Goal: Task Accomplishment & Management: Use online tool/utility

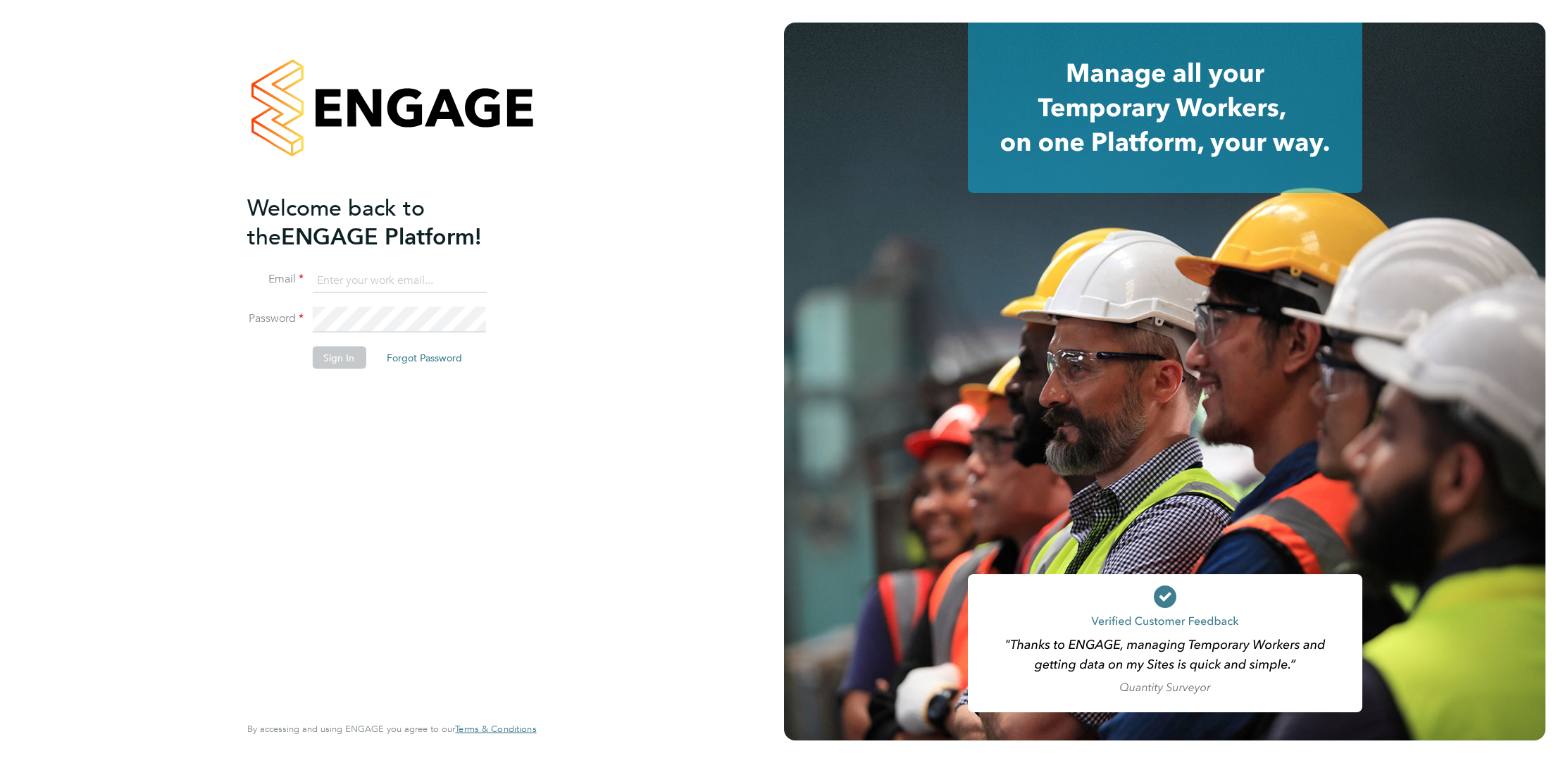
type input "elliott.ebanks@randstad.co.uk"
click at [345, 362] on button "Sign In" at bounding box center [338, 357] width 53 height 23
click at [345, 362] on div "Sorry, we are having problems connecting to our services." at bounding box center [392, 381] width 784 height 763
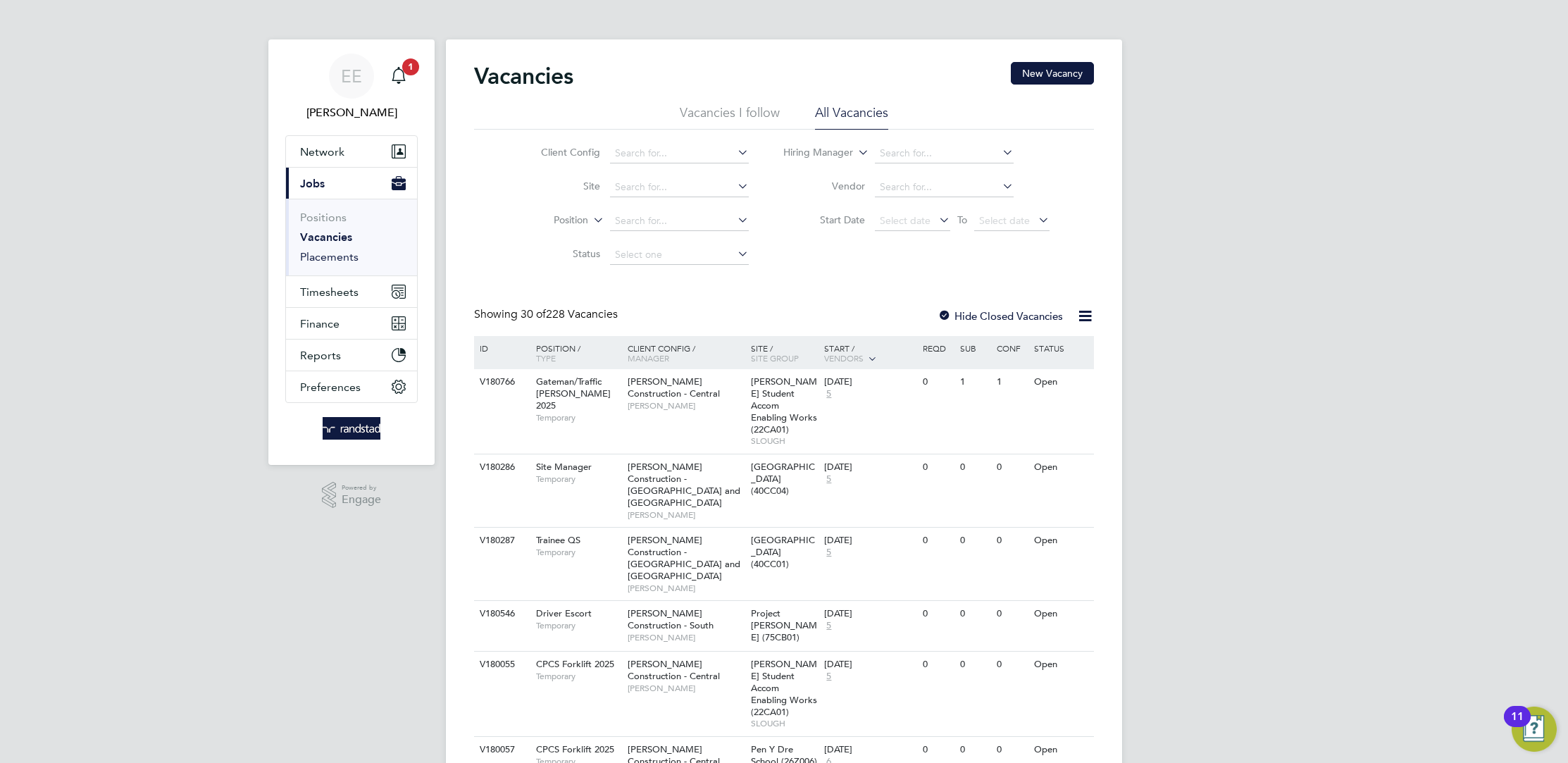
click at [334, 254] on link "Placements" at bounding box center [329, 257] width 58 height 14
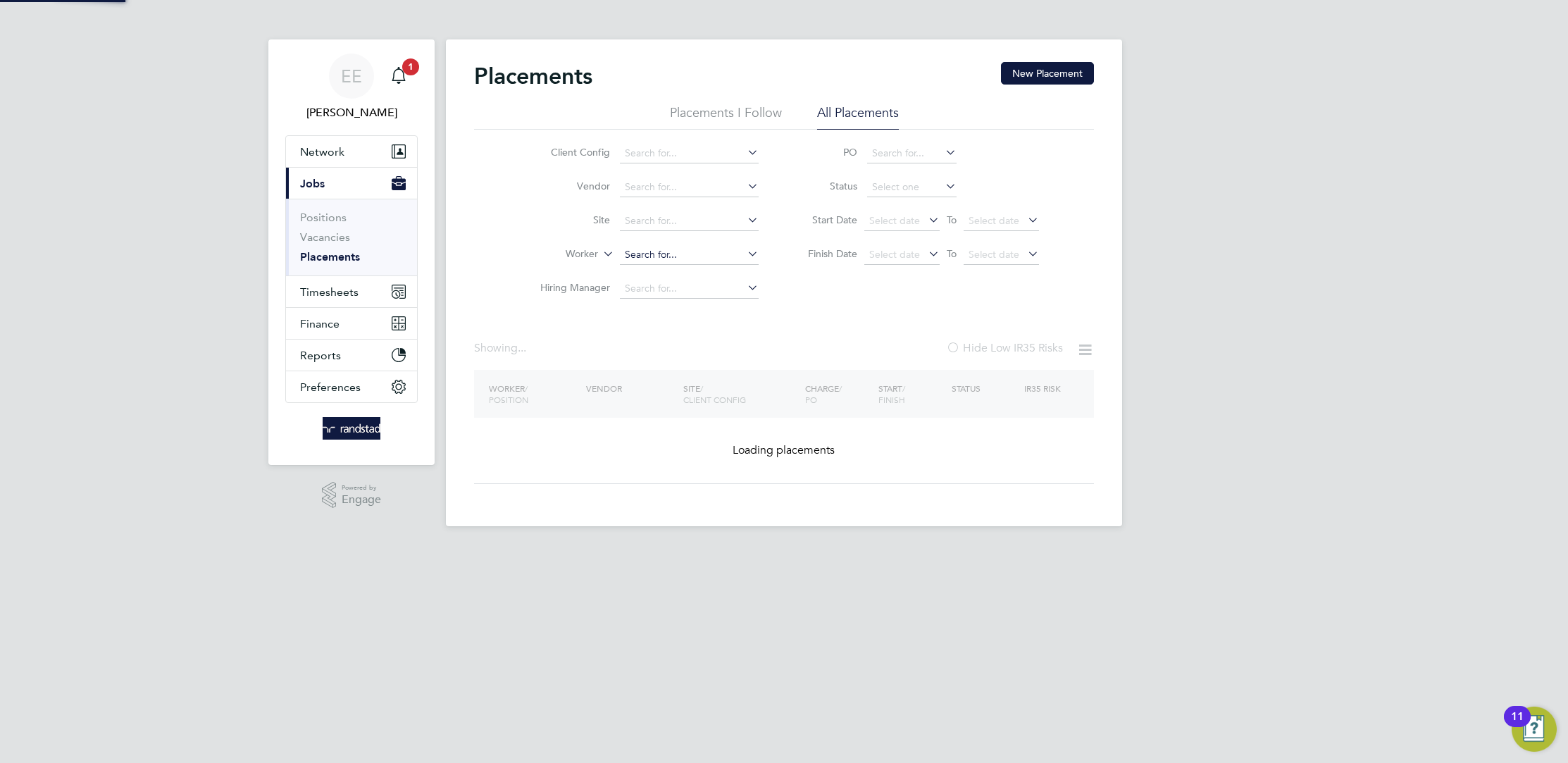
click at [669, 252] on input at bounding box center [690, 255] width 139 height 19
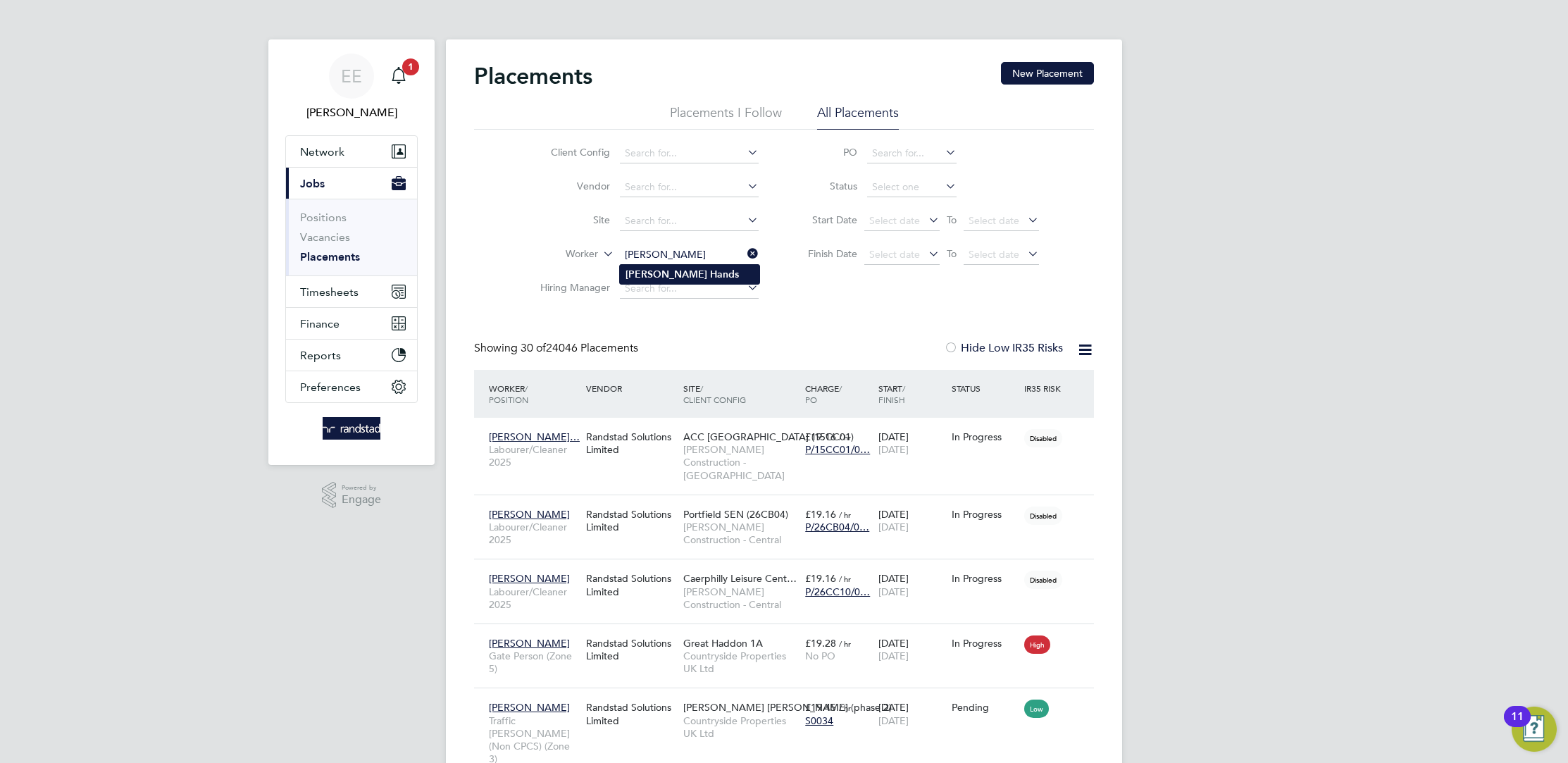
click at [670, 280] on li "John Hands" at bounding box center [690, 275] width 140 height 19
type input "[PERSON_NAME]"
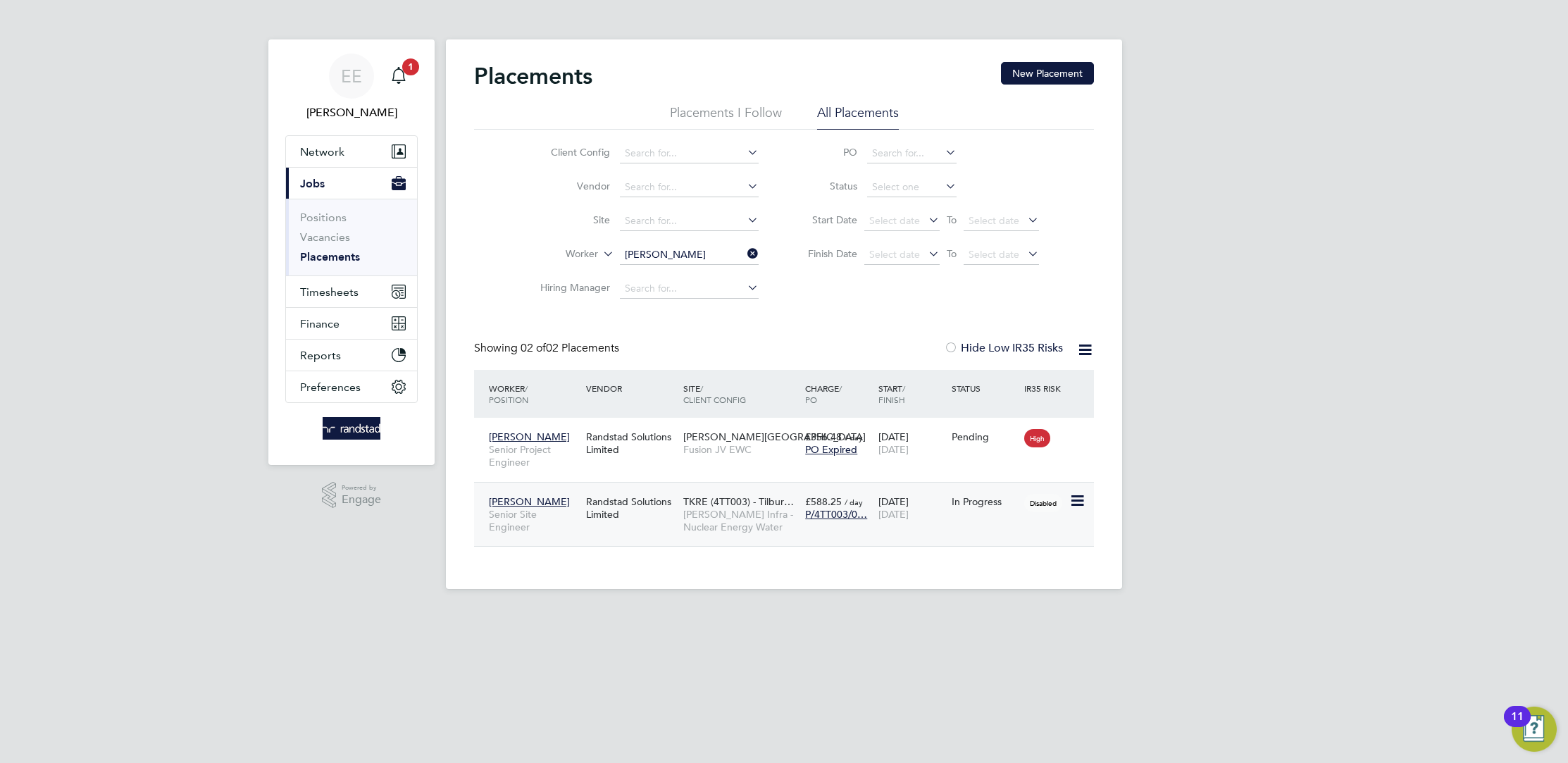
click at [769, 516] on span "Morgan Sindall Infra - Nuclear Energy Water" at bounding box center [740, 520] width 115 height 25
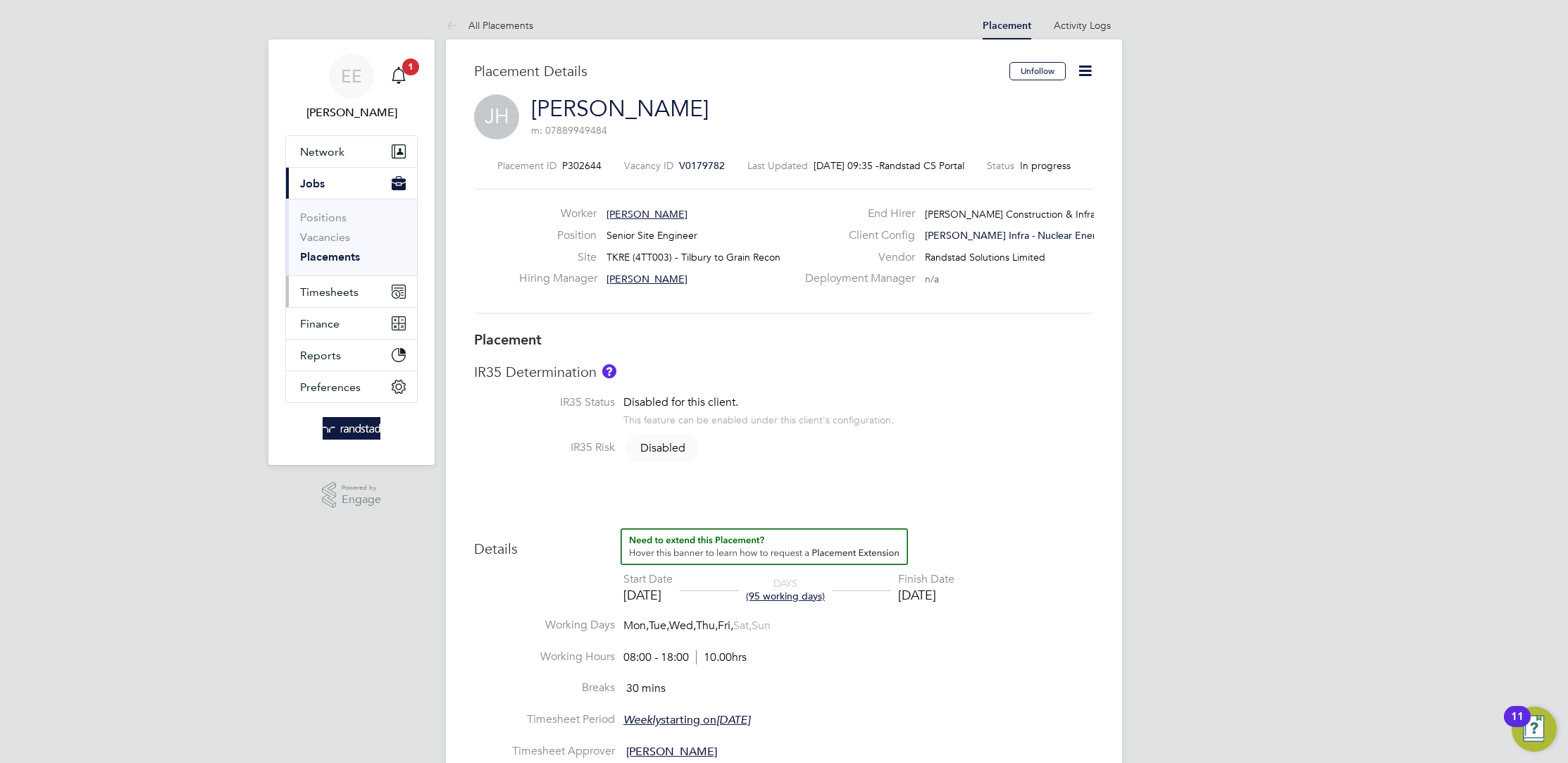
click at [329, 297] on span "Timesheets" at bounding box center [329, 291] width 58 height 14
click at [340, 245] on link "Timesheets" at bounding box center [329, 249] width 58 height 14
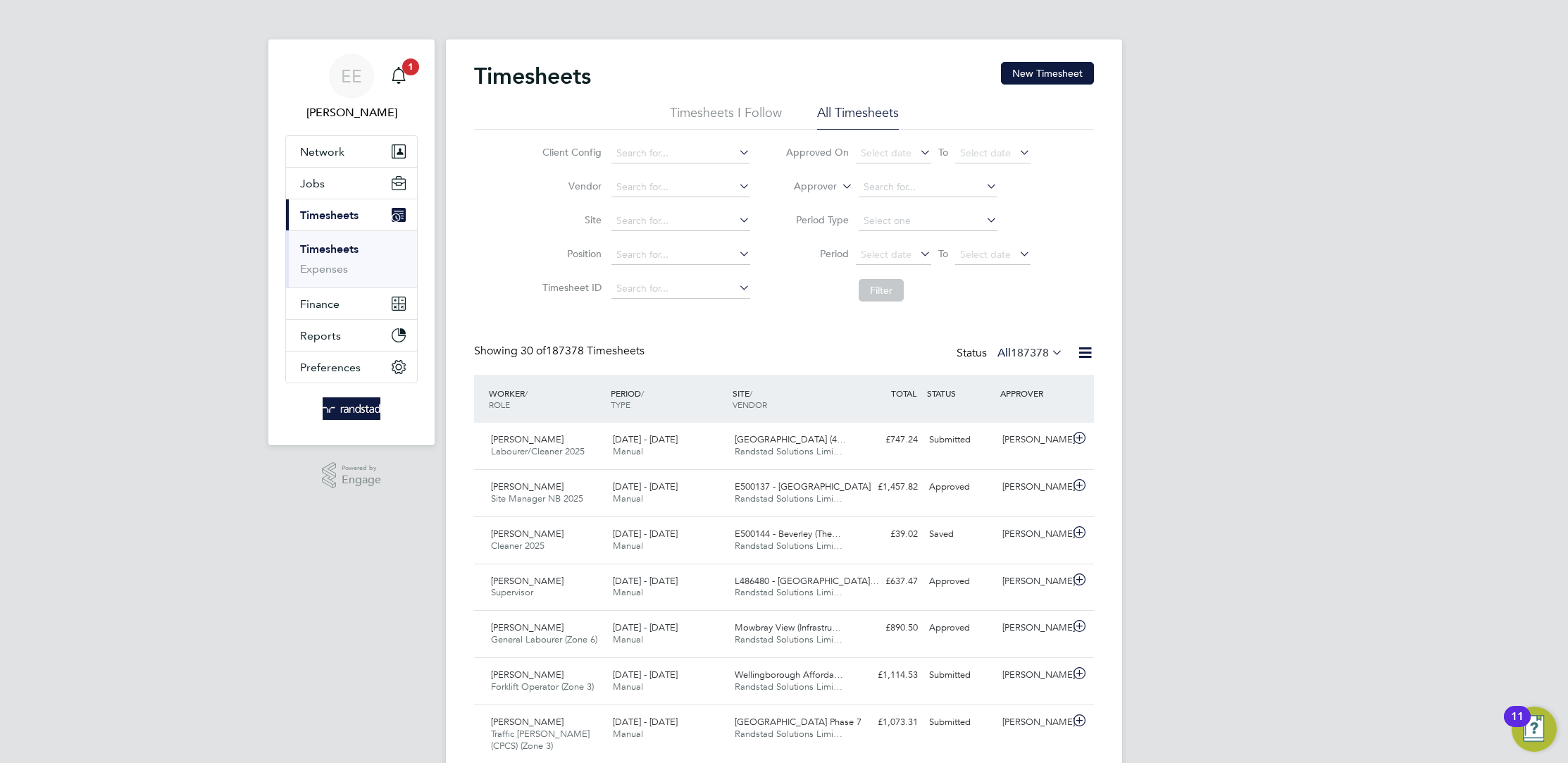
click at [818, 203] on li "Worker" at bounding box center [802, 203] width 69 height 19
click at [873, 185] on input at bounding box center [928, 187] width 139 height 19
click at [885, 203] on b "[PERSON_NAME]" at bounding box center [903, 207] width 82 height 12
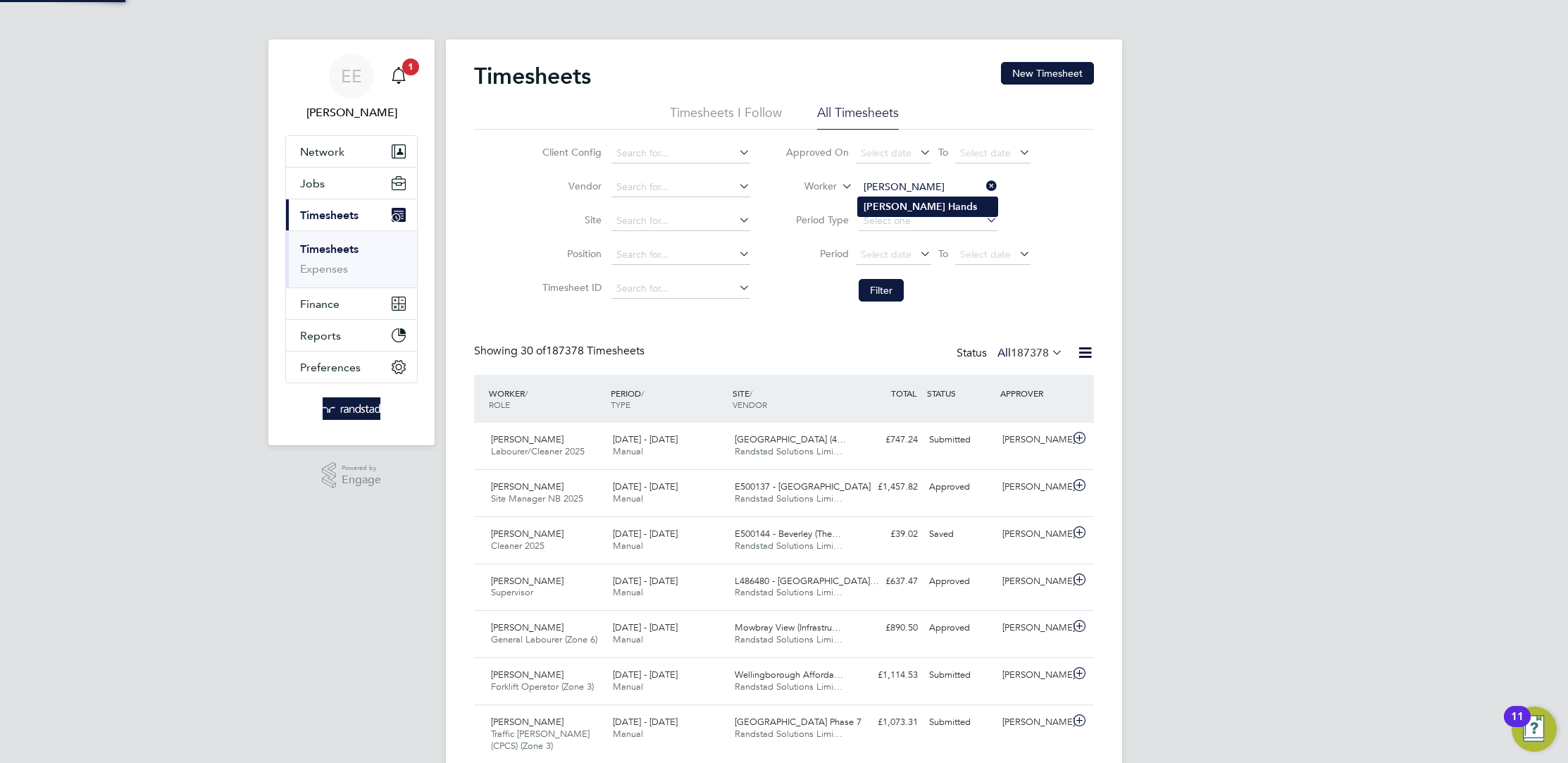
type input "[PERSON_NAME]"
click at [886, 290] on button "Filter" at bounding box center [881, 290] width 45 height 23
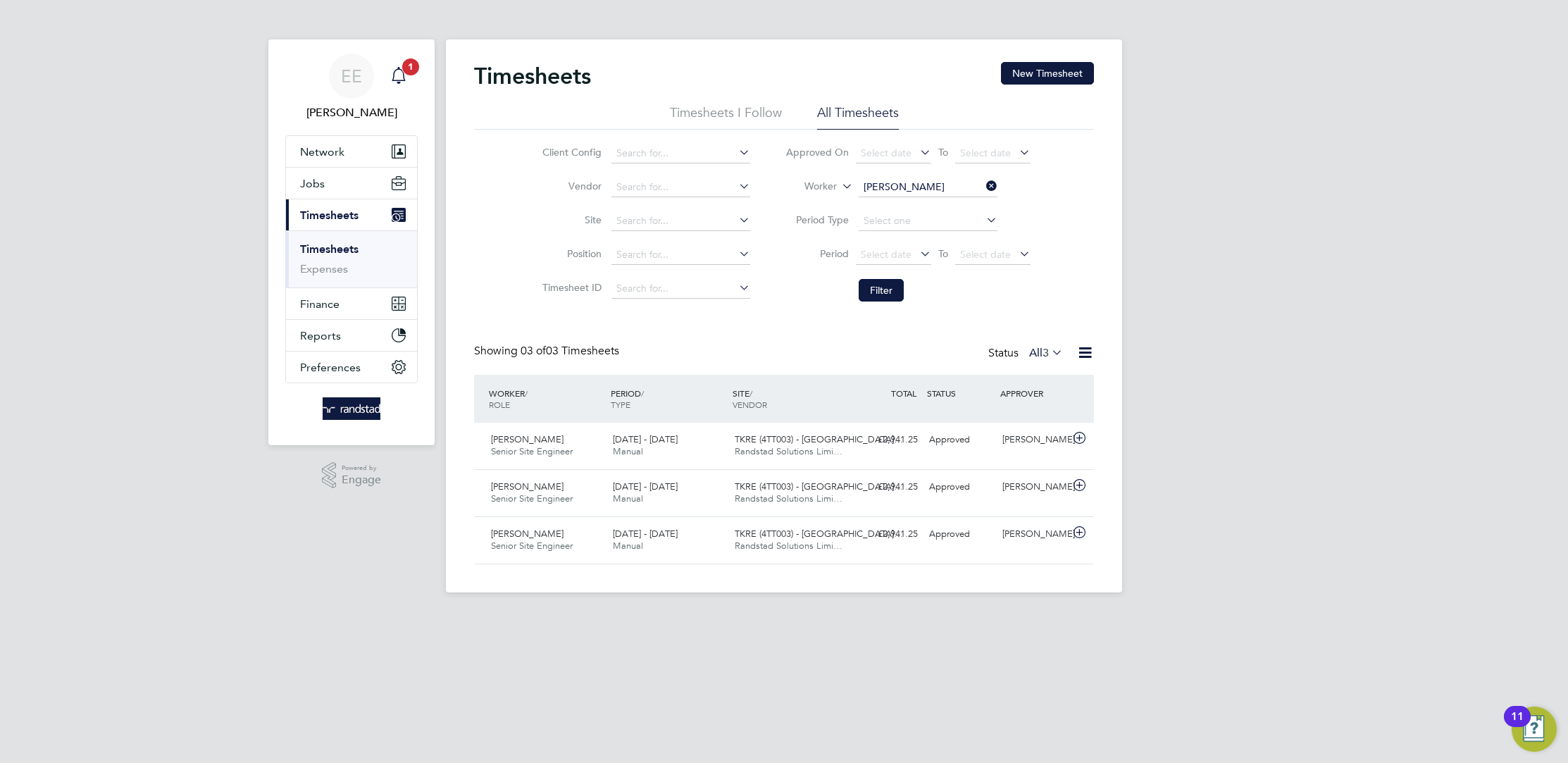
click at [405, 65] on span "1" at bounding box center [410, 66] width 17 height 17
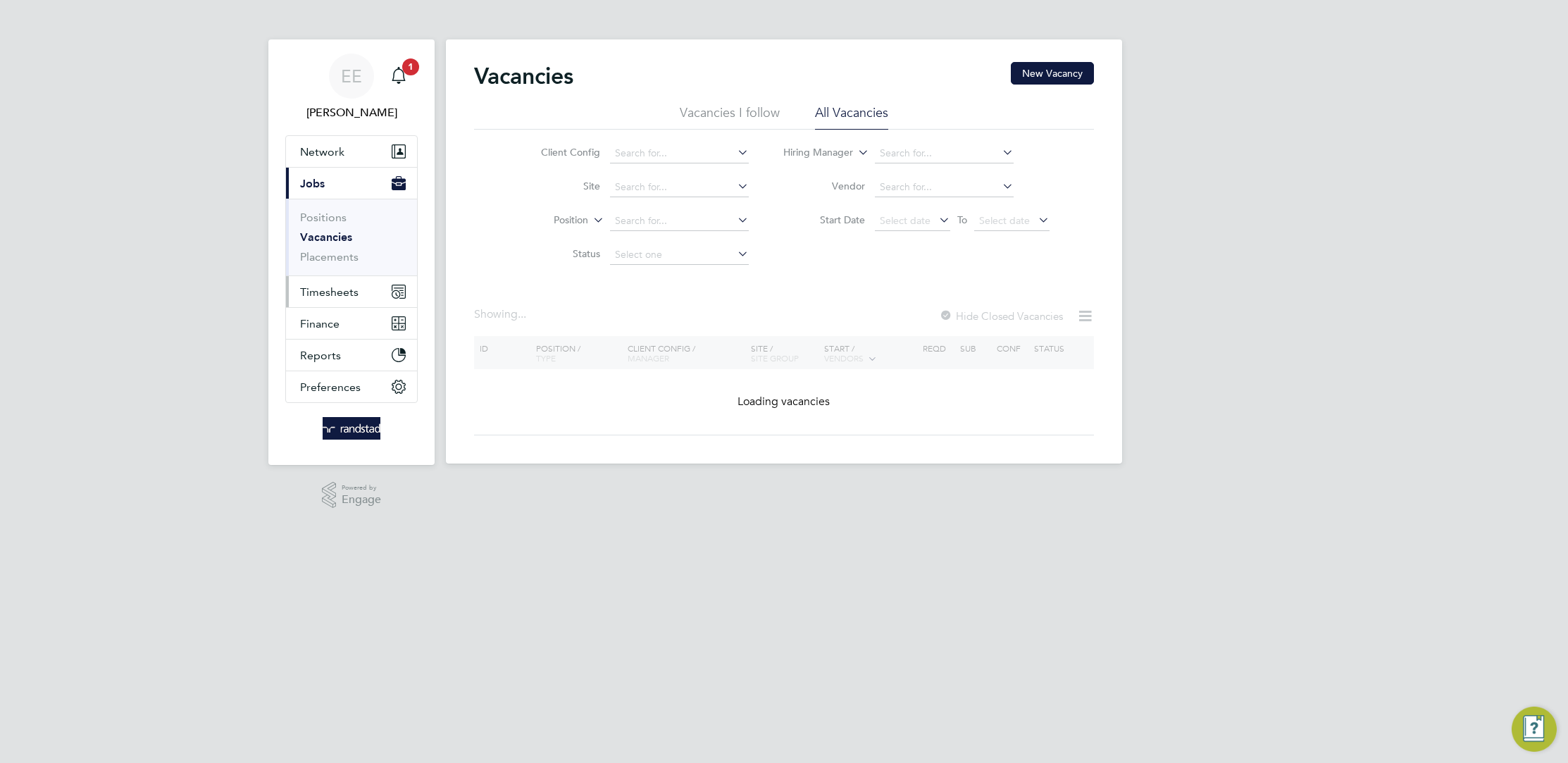
click at [338, 297] on span "Timesheets" at bounding box center [329, 291] width 58 height 14
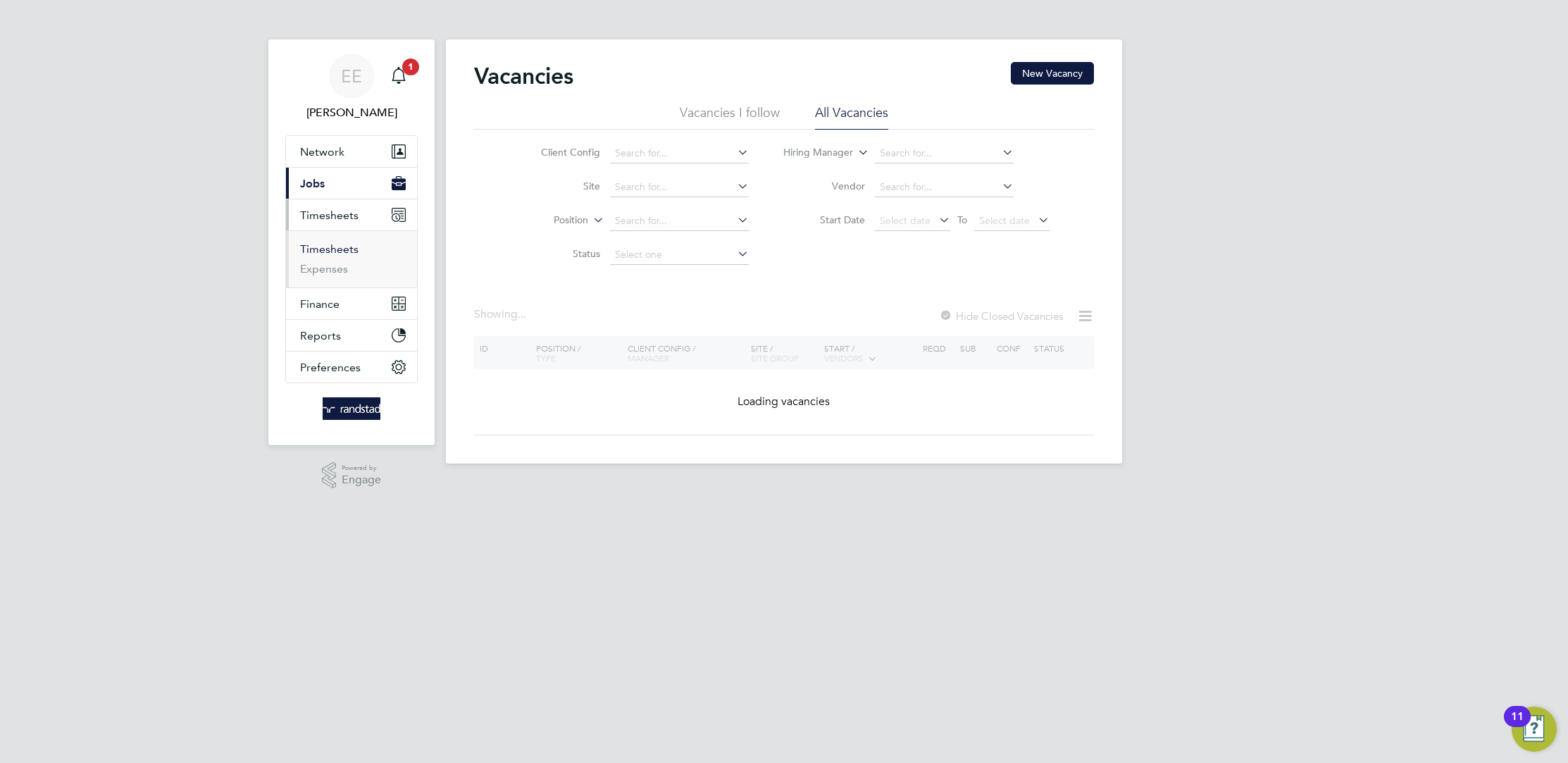
click at [340, 245] on link "Timesheets" at bounding box center [329, 249] width 58 height 14
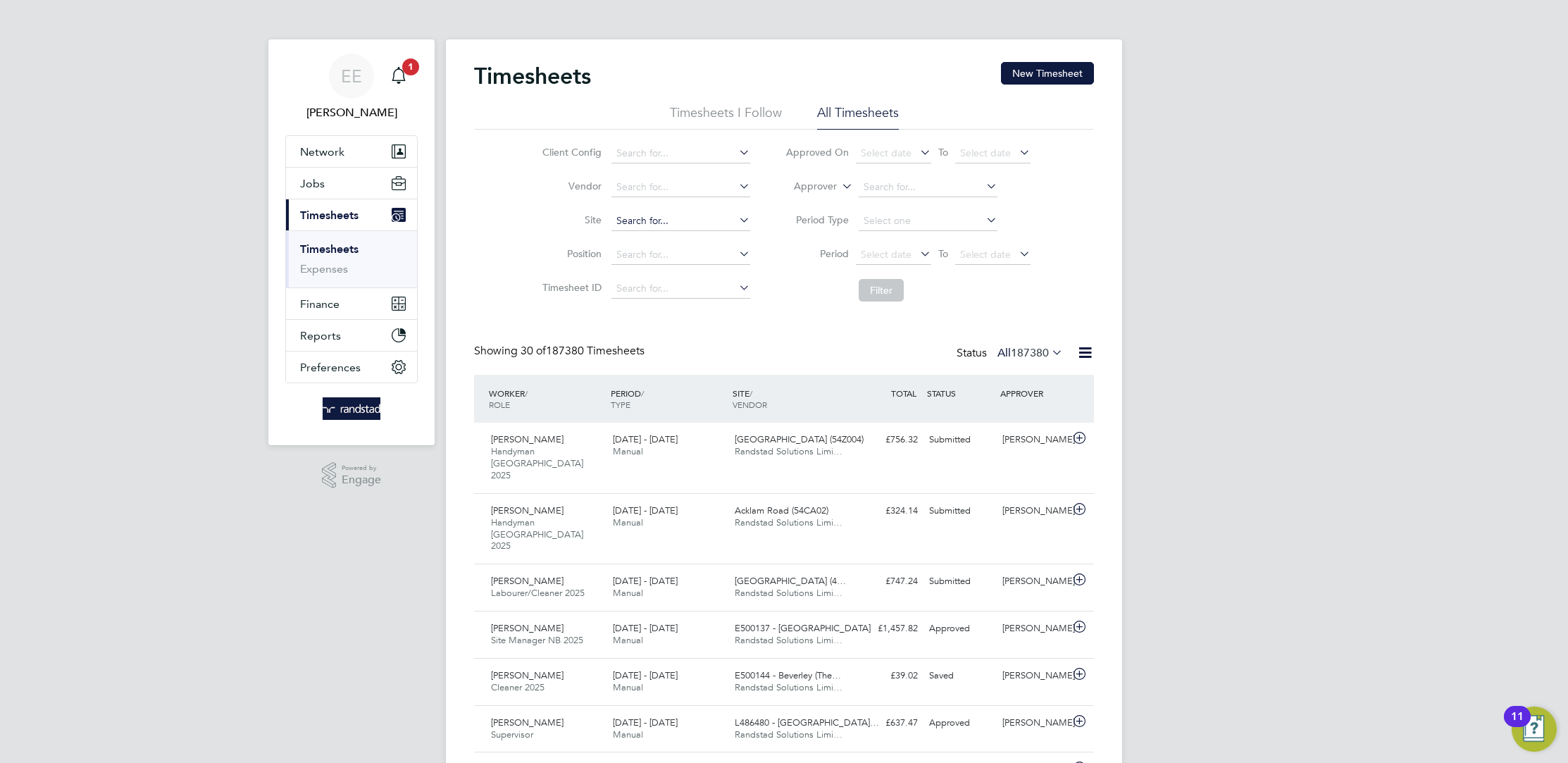
click at [677, 212] on input at bounding box center [681, 221] width 139 height 19
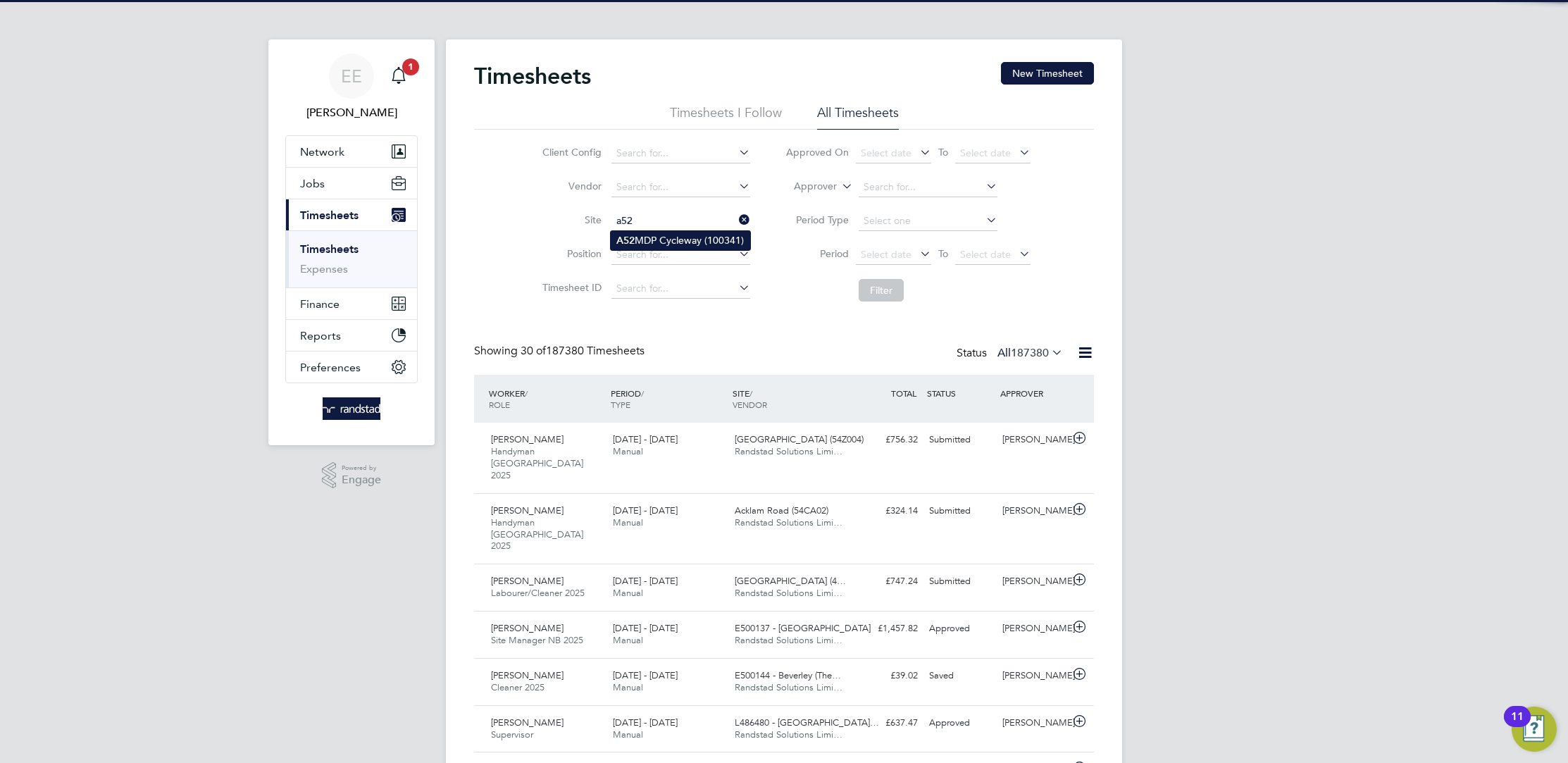
click at [688, 241] on li "A52 MDP Cycleway (100341)" at bounding box center [680, 241] width 140 height 19
type input "A52 MDP Cycleway (100341)"
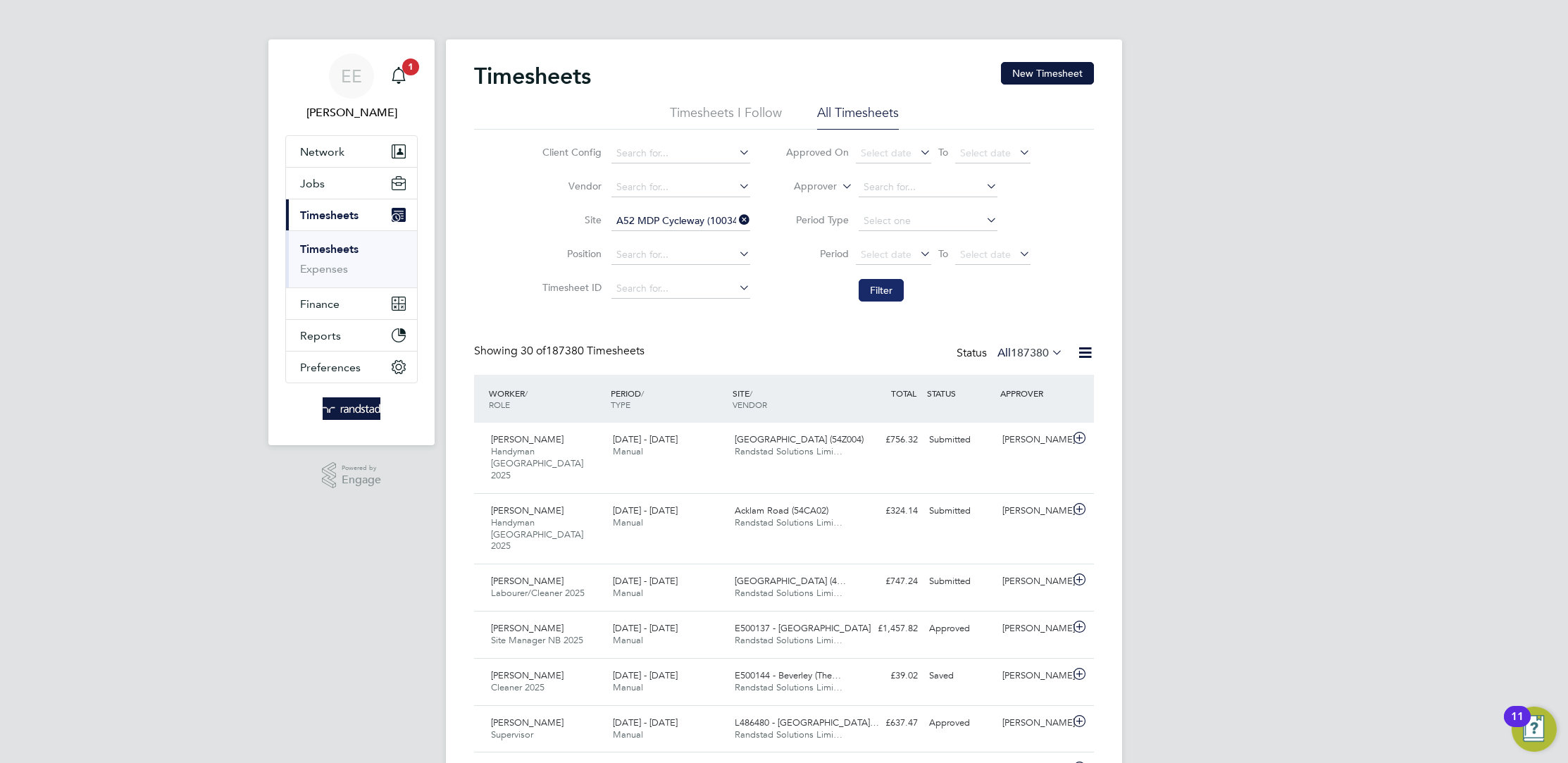
click at [891, 295] on button "Filter" at bounding box center [881, 290] width 45 height 23
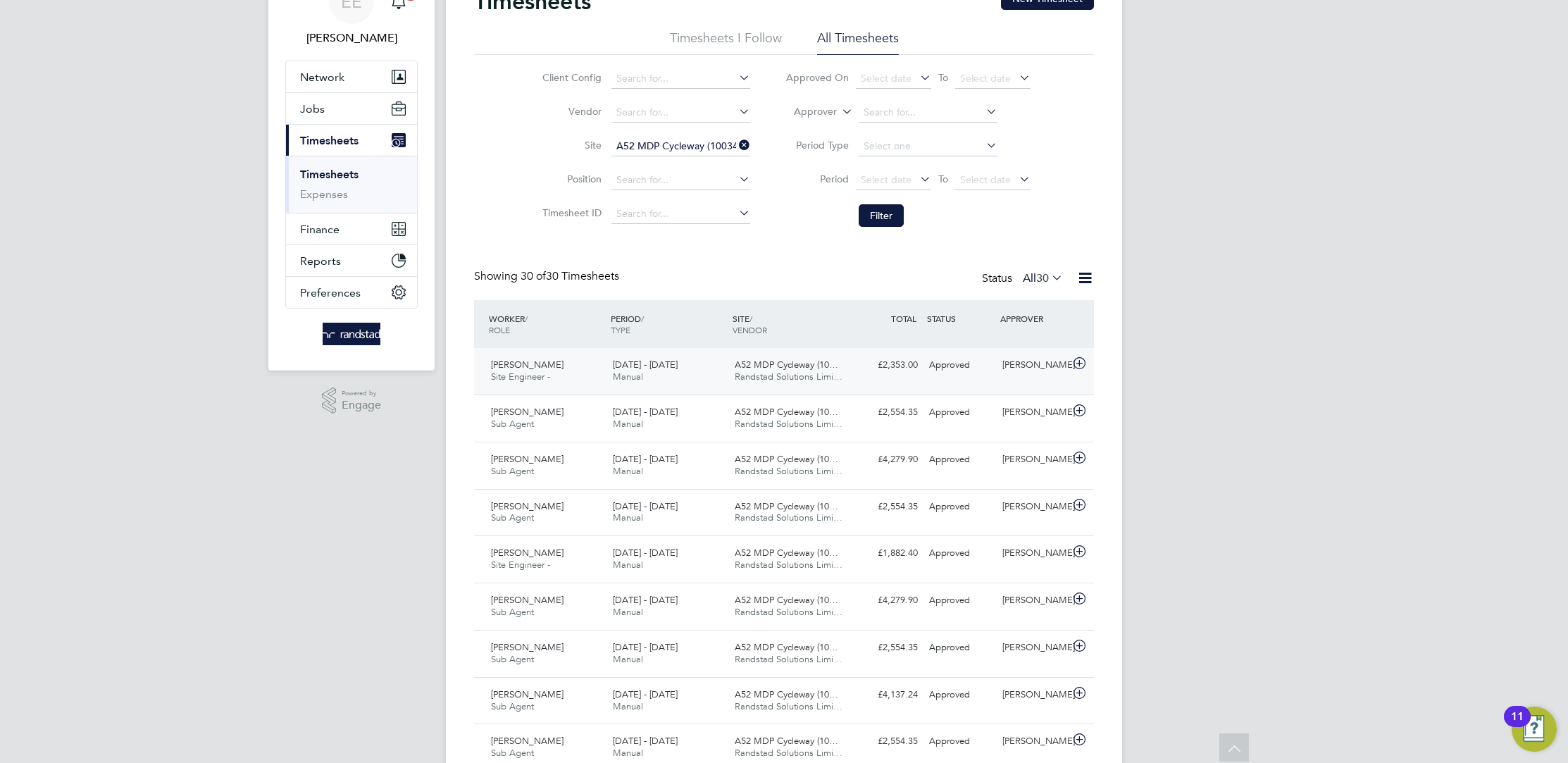
click at [828, 372] on span "Randstad Solutions Limi…" at bounding box center [788, 376] width 107 height 12
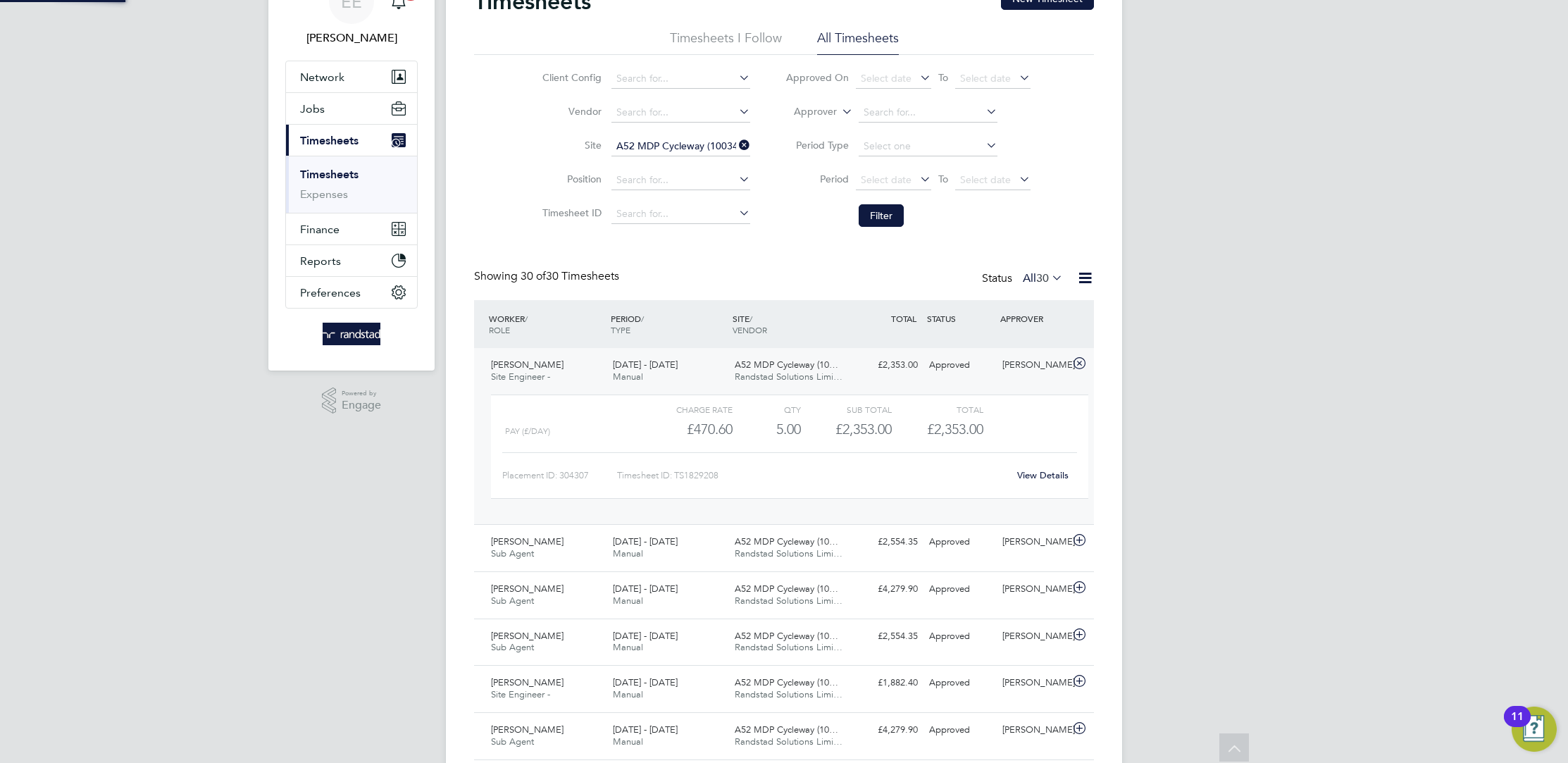
click at [828, 373] on span "Randstad Solutions Limi…" at bounding box center [788, 376] width 107 height 12
